Goal: Navigation & Orientation: Find specific page/section

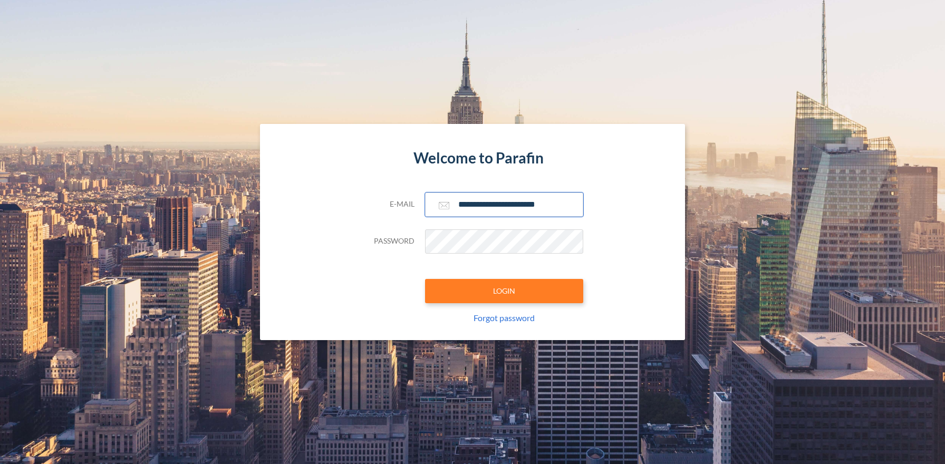
type input "**********"
click at [504, 291] on button "LOGIN" at bounding box center [504, 291] width 158 height 24
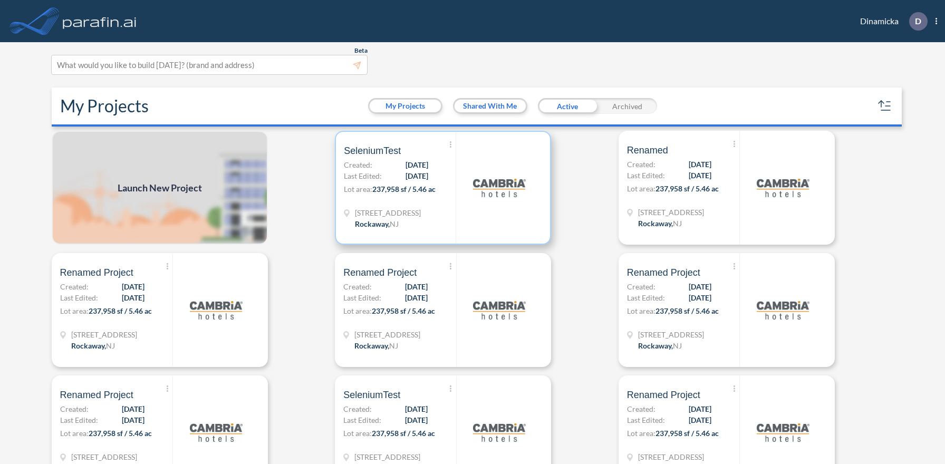
scroll to position [3, 0]
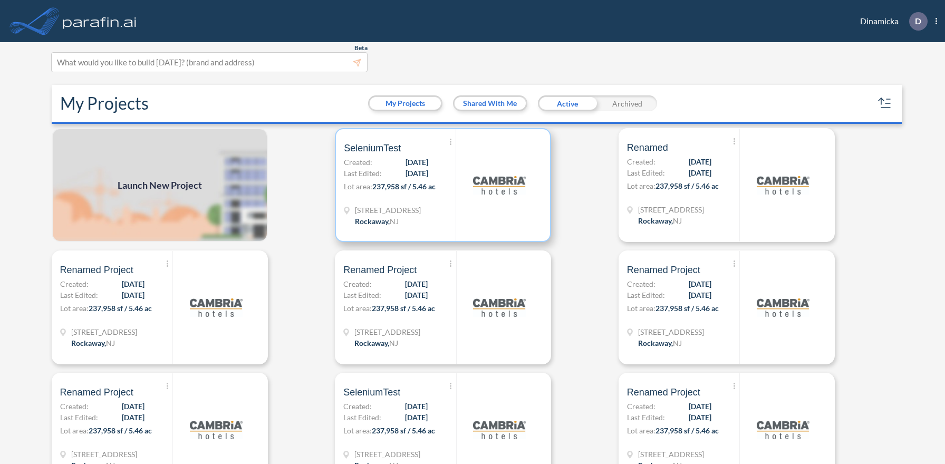
click at [443, 185] on p "Lot area: 237,958 sf / 5.46 ac" at bounding box center [400, 188] width 112 height 15
